Goal: Transaction & Acquisition: Purchase product/service

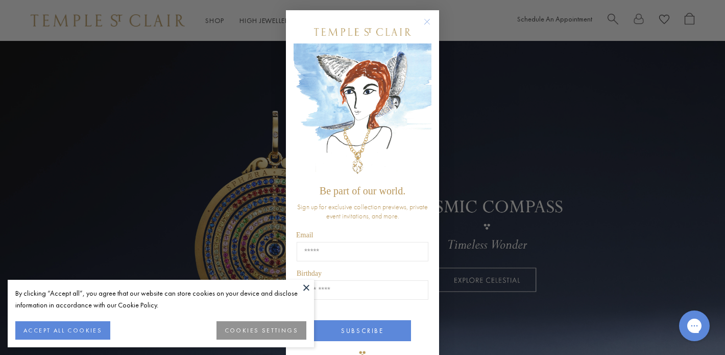
click at [425, 20] on circle "Close dialog" at bounding box center [427, 22] width 12 height 12
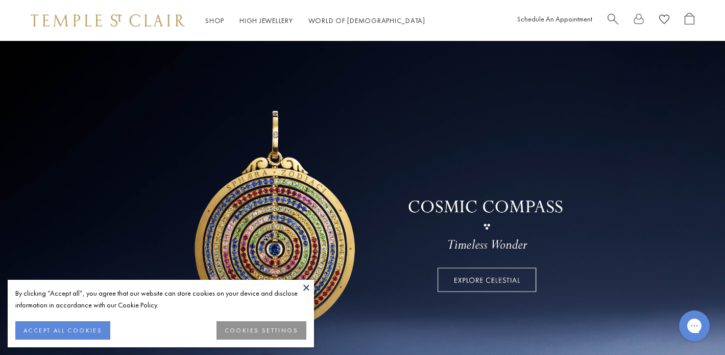
click at [306, 286] on button at bounding box center [306, 286] width 15 height 15
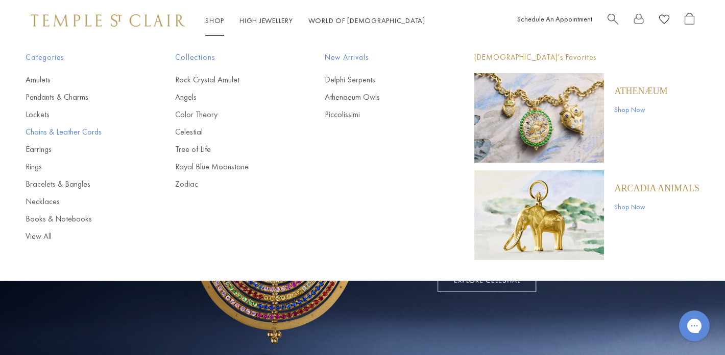
click at [76, 132] on link "Chains & Leather Cords" at bounding box center [80, 131] width 109 height 11
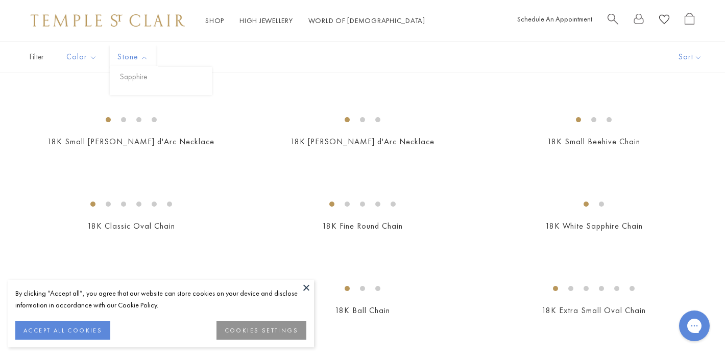
scroll to position [153, 0]
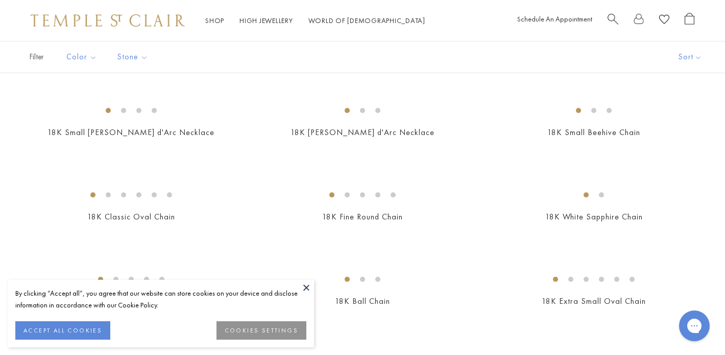
click at [0, 0] on img at bounding box center [0, 0] width 0 height 0
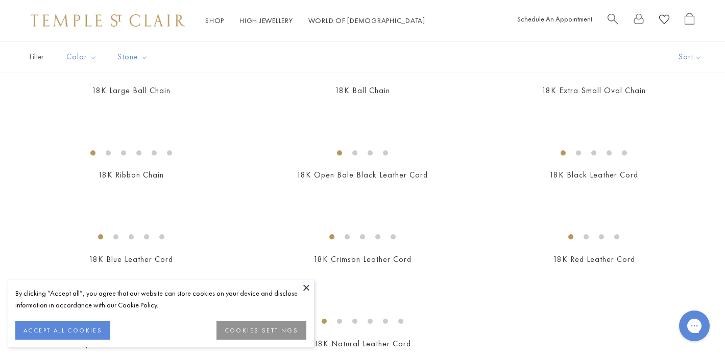
scroll to position [372, 0]
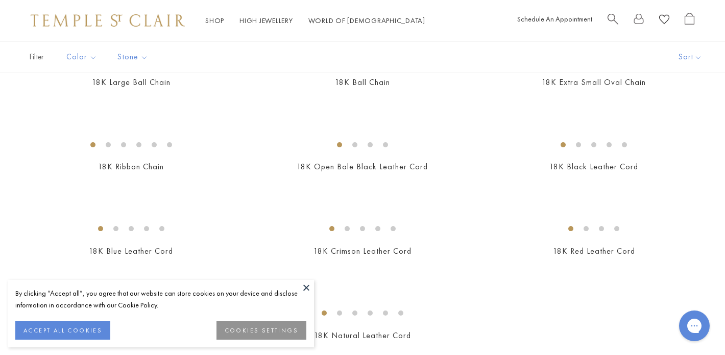
click at [306, 289] on button at bounding box center [306, 286] width 15 height 15
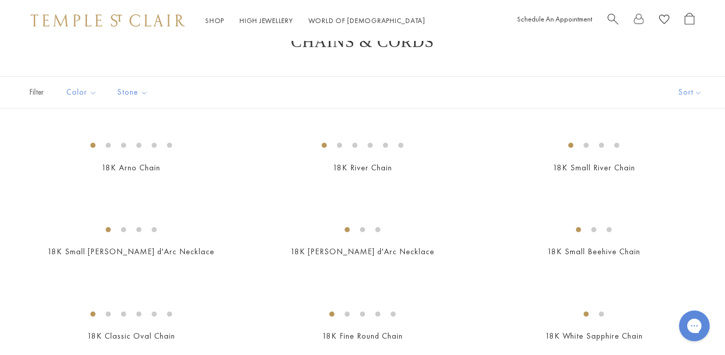
scroll to position [45, 0]
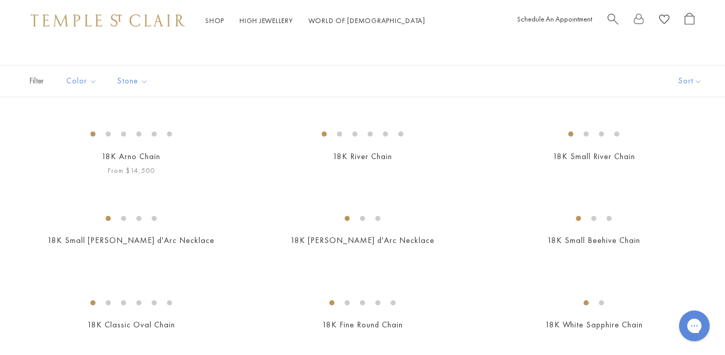
click at [0, 0] on img at bounding box center [0, 0] width 0 height 0
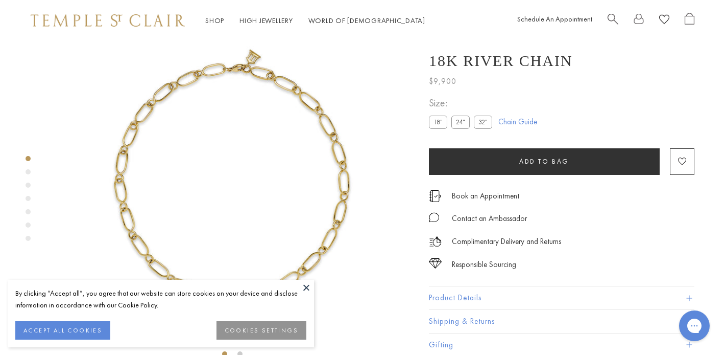
click at [461, 124] on label "24"" at bounding box center [461, 121] width 18 height 13
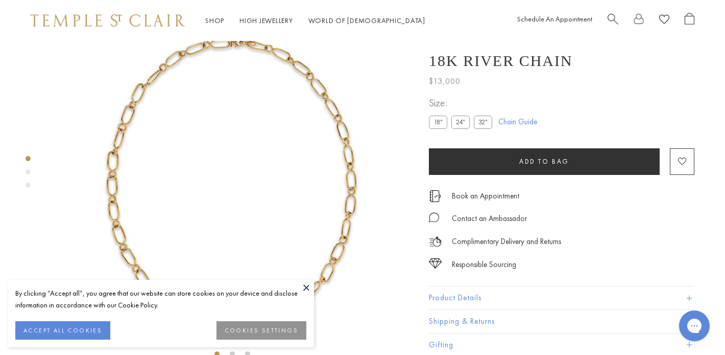
click at [307, 286] on button at bounding box center [306, 286] width 15 height 15
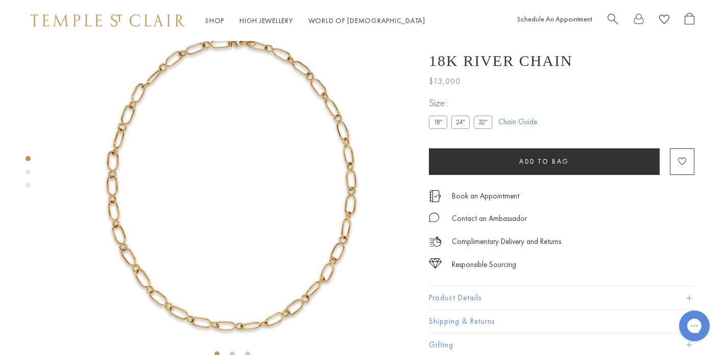
click at [315, 265] on img at bounding box center [232, 181] width 363 height 363
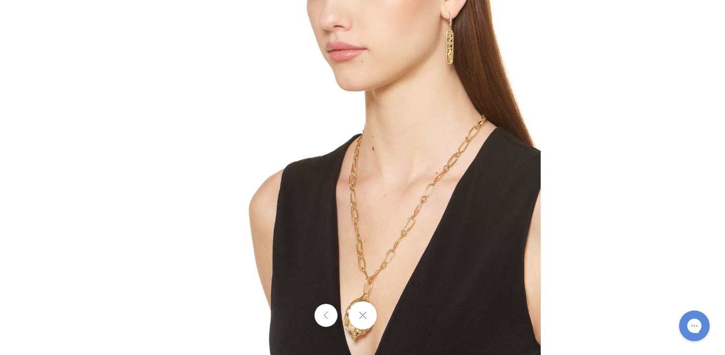
click at [395, 252] on img at bounding box center [363, 177] width 356 height 356
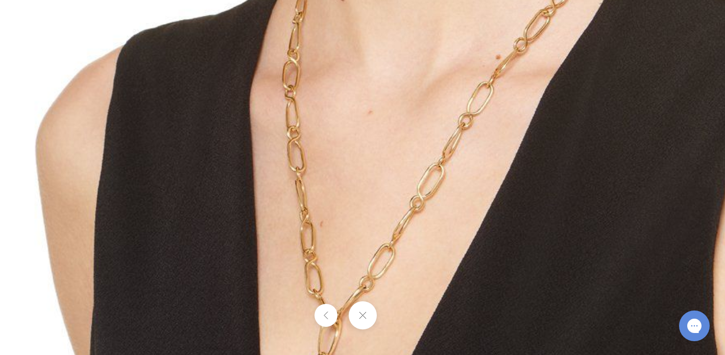
click at [329, 313] on button at bounding box center [325, 314] width 23 height 23
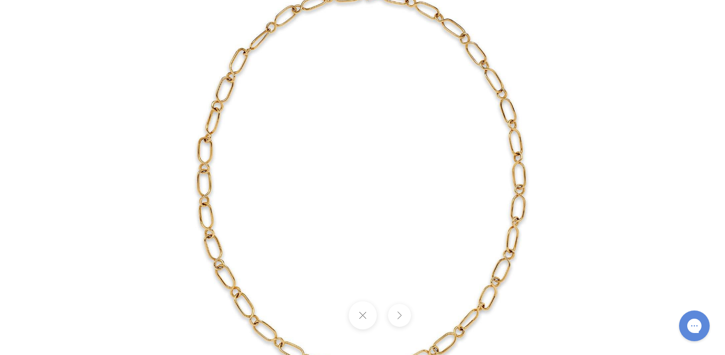
click at [605, 36] on div at bounding box center [613, 177] width 978 height 478
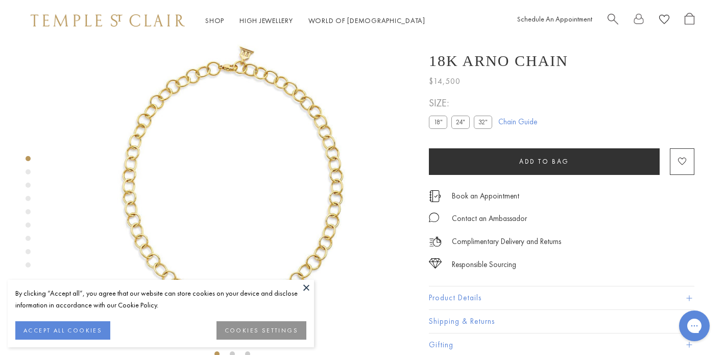
click at [461, 123] on label "24"" at bounding box center [461, 121] width 18 height 13
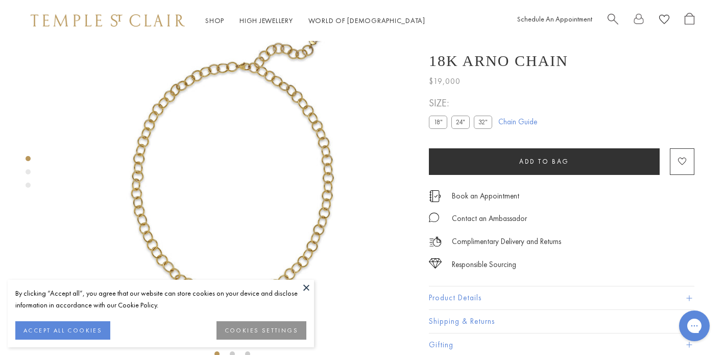
click at [307, 288] on button at bounding box center [306, 286] width 15 height 15
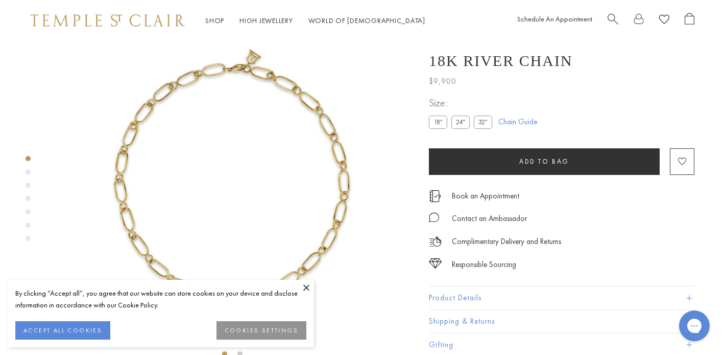
click at [461, 122] on label "24"" at bounding box center [461, 121] width 18 height 13
